Goal: Information Seeking & Learning: Learn about a topic

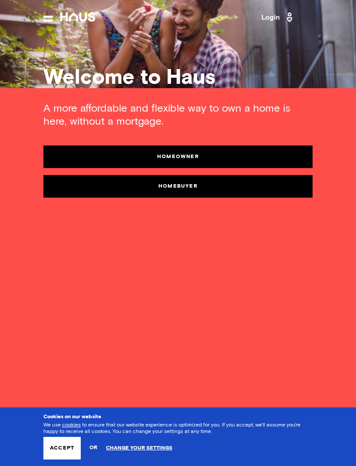
click at [163, 186] on link "Homebuyer" at bounding box center [177, 186] width 269 height 23
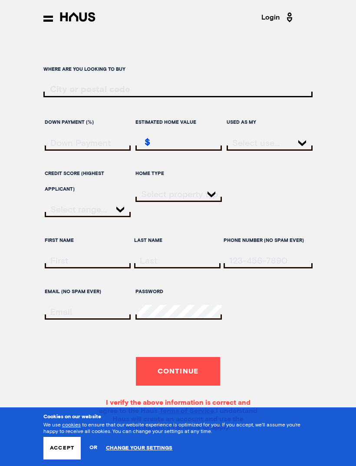
click at [60, 88] on input "ratesLocationInput" at bounding box center [177, 90] width 269 height 10
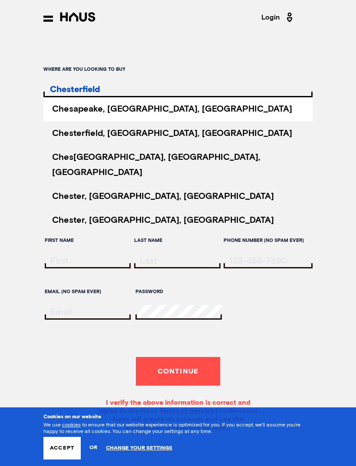
type input "Chesterfield"
